Goal: Complete application form: Complete application form

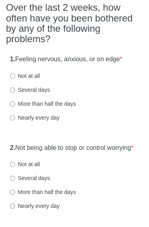
scroll to position [92, 0]
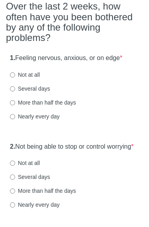
click at [43, 89] on label "Several days" at bounding box center [30, 89] width 40 height 8
click at [15, 89] on input "Several days" at bounding box center [12, 89] width 5 height 5
radio input "true"
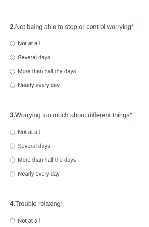
click at [44, 62] on label "Several days" at bounding box center [30, 58] width 40 height 8
click at [15, 60] on input "Several days" at bounding box center [12, 57] width 5 height 5
radio input "true"
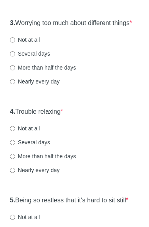
click at [37, 44] on label "Not at all" at bounding box center [25, 40] width 30 height 8
click at [15, 43] on input "Not at all" at bounding box center [12, 40] width 5 height 5
radio input "true"
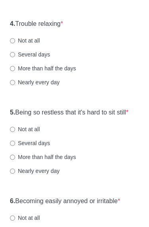
scroll to position [395, 0]
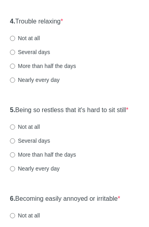
click at [34, 42] on label "Not at all" at bounding box center [25, 38] width 30 height 8
click at [15, 41] on input "Not at all" at bounding box center [12, 38] width 5 height 5
radio input "true"
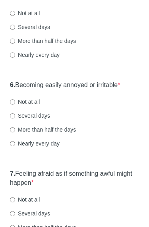
scroll to position [509, 0]
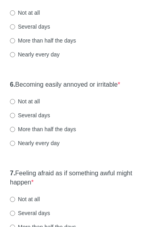
click at [63, 17] on div "Not at all" at bounding box center [74, 13] width 129 height 8
click at [39, 17] on label "Not at all" at bounding box center [25, 13] width 30 height 8
click at [15, 16] on input "Not at all" at bounding box center [12, 12] width 5 height 5
radio input "true"
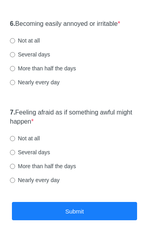
scroll to position [574, 0]
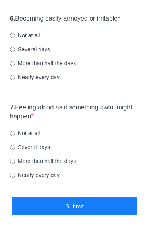
click at [74, 40] on div "Not at all" at bounding box center [74, 36] width 129 height 8
click at [38, 40] on label "Not at all" at bounding box center [25, 36] width 30 height 8
click at [15, 39] on input "Not at all" at bounding box center [12, 35] width 5 height 5
radio input "true"
click at [37, 138] on label "Not at all" at bounding box center [25, 134] width 30 height 8
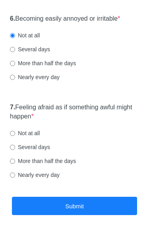
click at [15, 136] on input "Not at all" at bounding box center [12, 133] width 5 height 5
radio input "true"
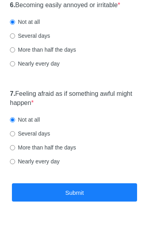
scroll to position [625, 0]
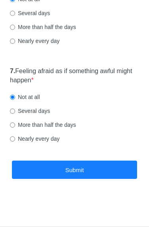
click at [102, 179] on button "Submit" at bounding box center [74, 170] width 125 height 19
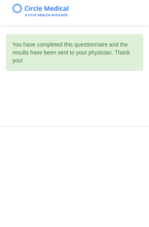
scroll to position [0, 0]
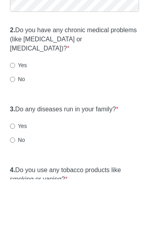
scroll to position [48, 0]
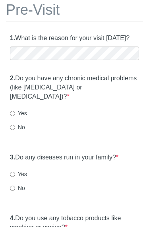
click at [13, 126] on input "No" at bounding box center [12, 127] width 5 height 5
radio input "true"
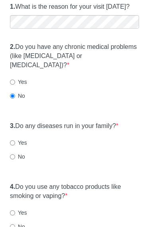
click at [12, 154] on input "No" at bounding box center [12, 156] width 5 height 5
radio input "true"
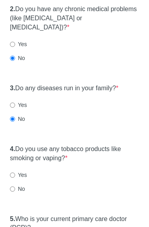
click at [12, 187] on input "No" at bounding box center [12, 189] width 5 height 5
radio input "true"
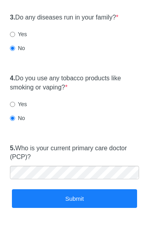
scroll to position [192, 0]
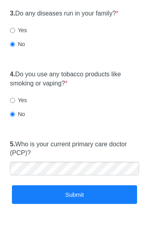
click at [103, 193] on button "Submit" at bounding box center [74, 195] width 125 height 19
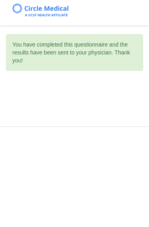
scroll to position [0, 0]
